Goal: Information Seeking & Learning: Learn about a topic

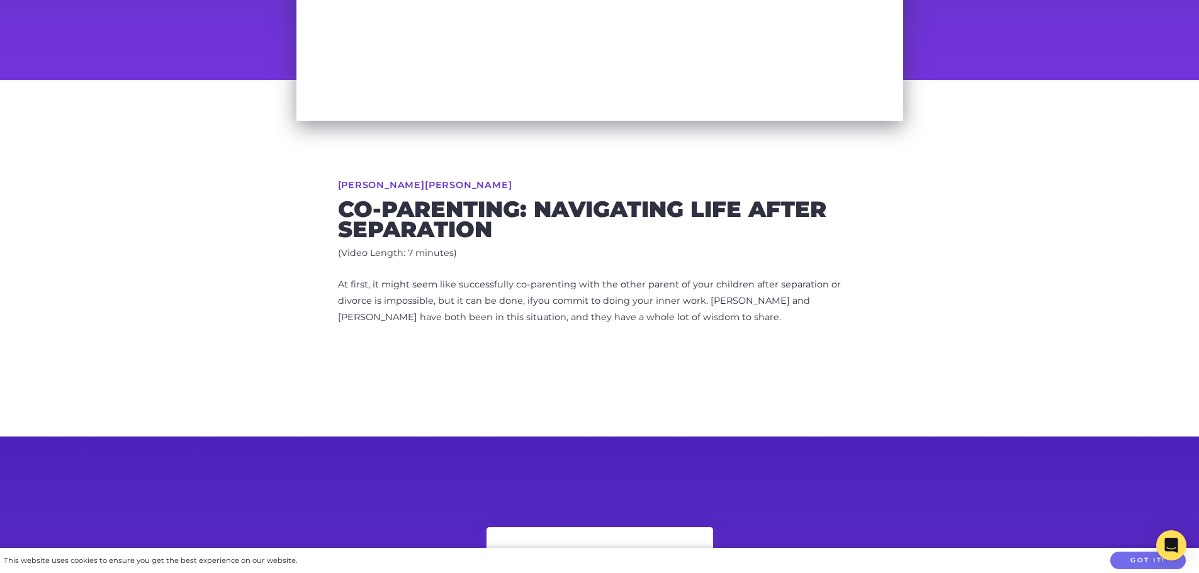
scroll to position [315, 0]
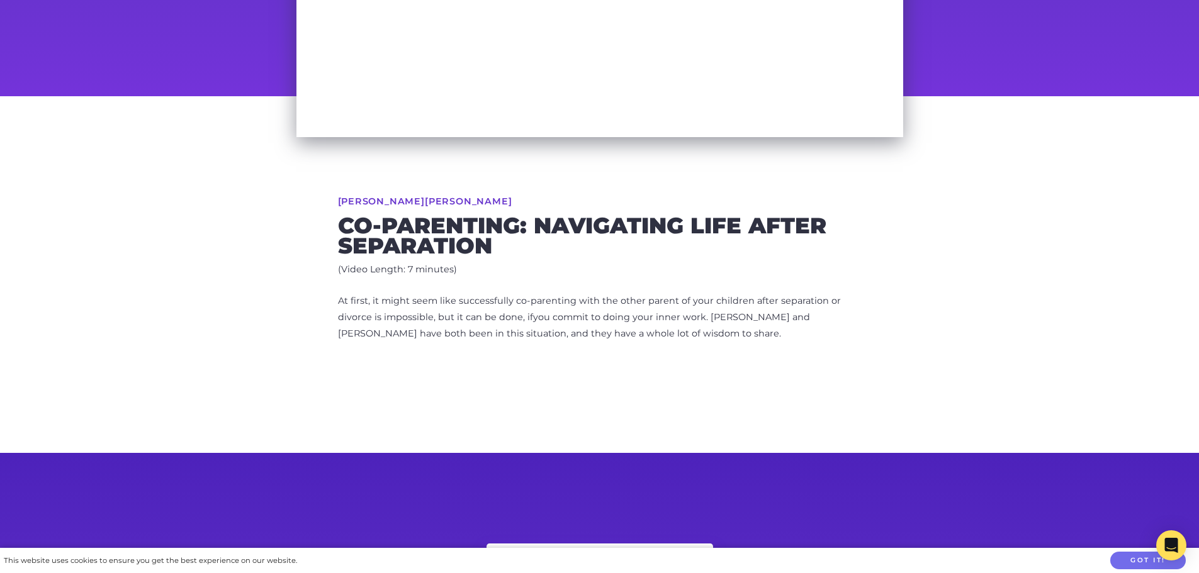
click at [407, 323] on p "At first, it might seem like successfully co-parenting with the other parent of…" at bounding box center [600, 317] width 524 height 49
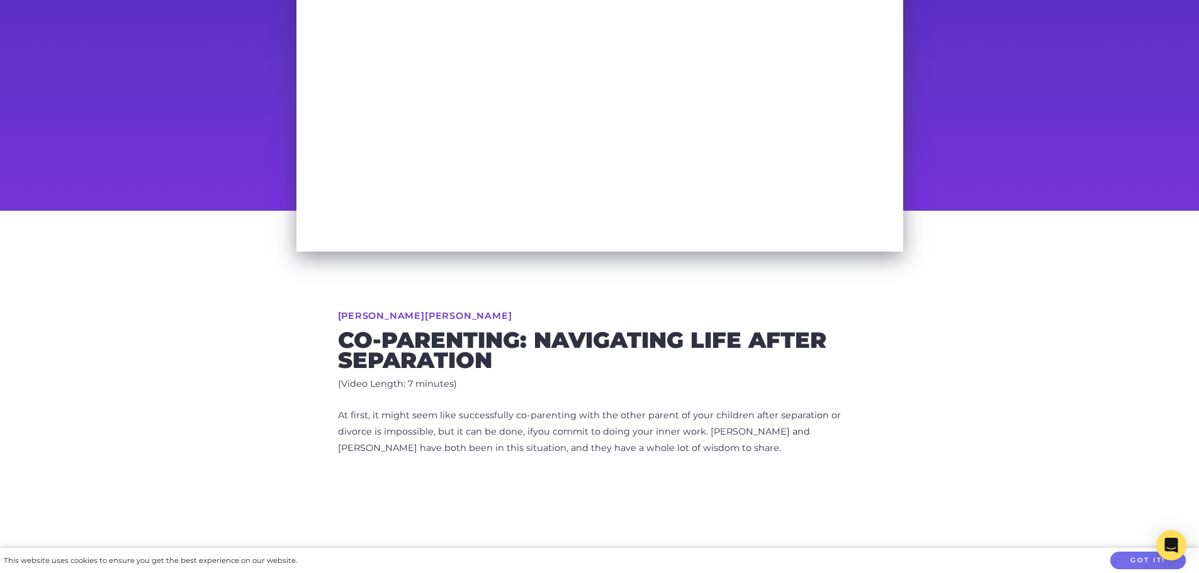
scroll to position [63, 0]
